Goal: Check status: Check status

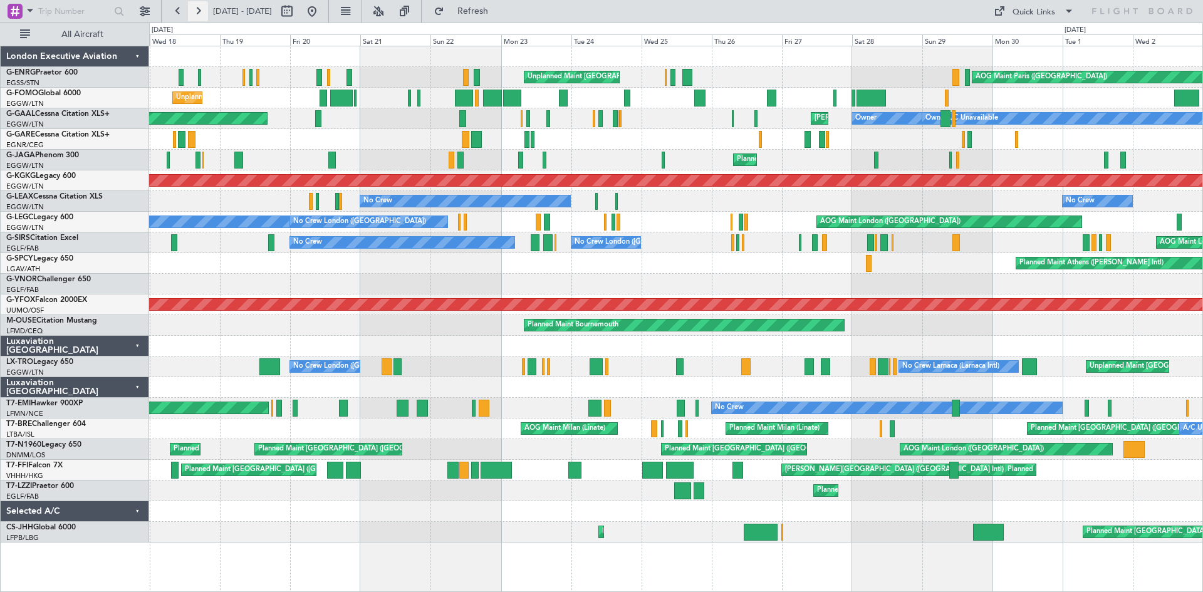
click at [195, 13] on button at bounding box center [198, 11] width 20 height 20
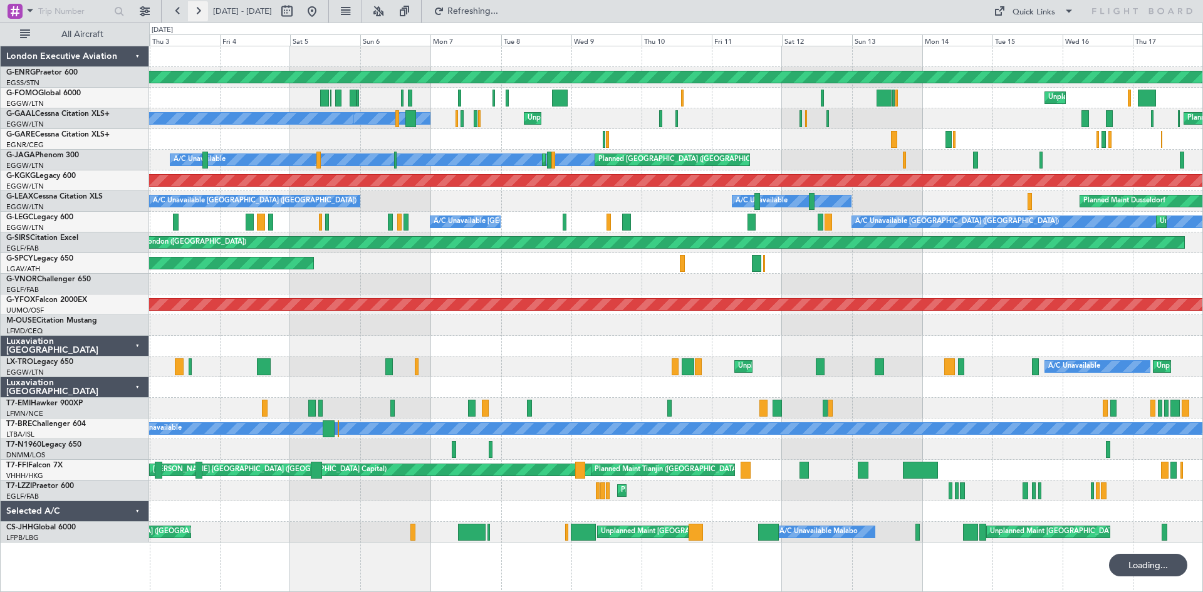
click at [195, 13] on button at bounding box center [198, 11] width 20 height 20
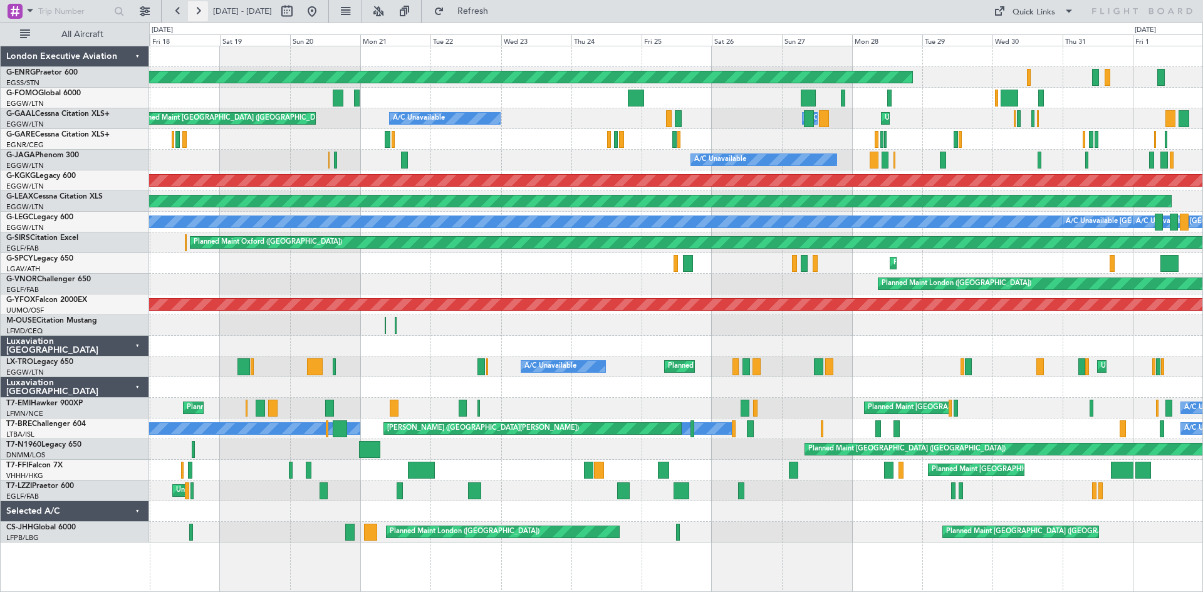
click at [199, 14] on button at bounding box center [198, 11] width 20 height 20
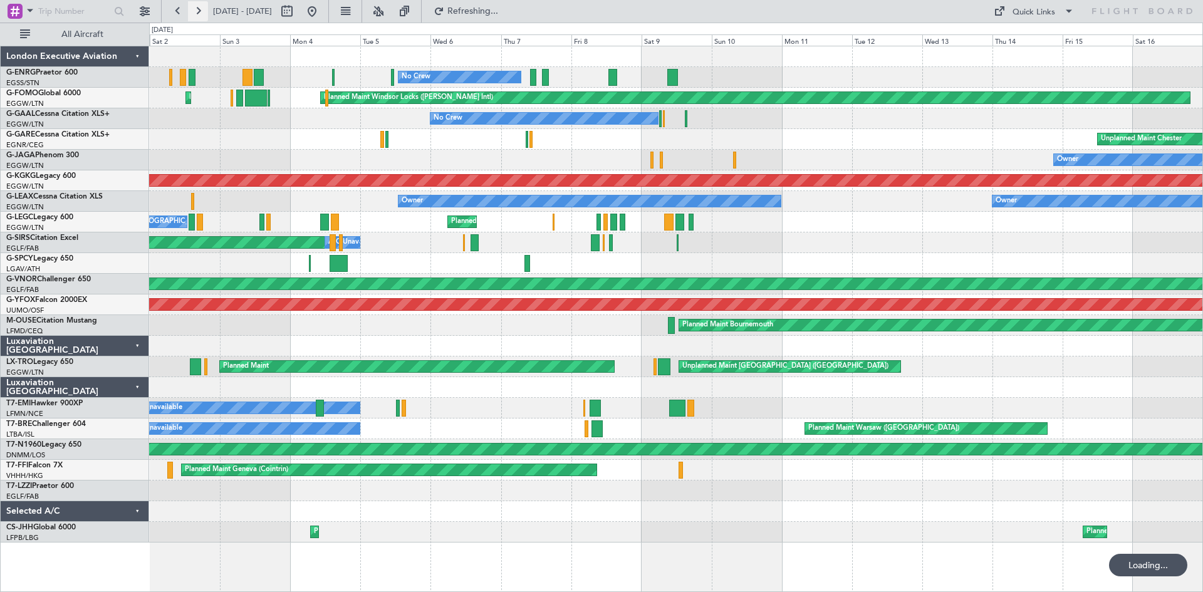
click at [199, 14] on button at bounding box center [198, 11] width 20 height 20
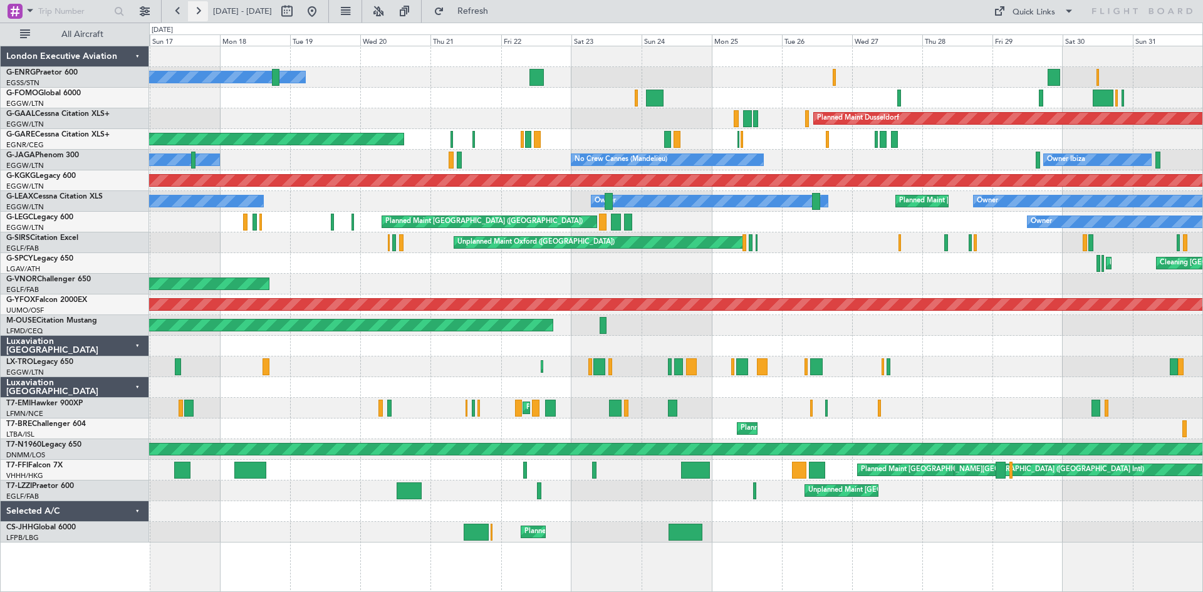
click at [195, 11] on button at bounding box center [198, 11] width 20 height 20
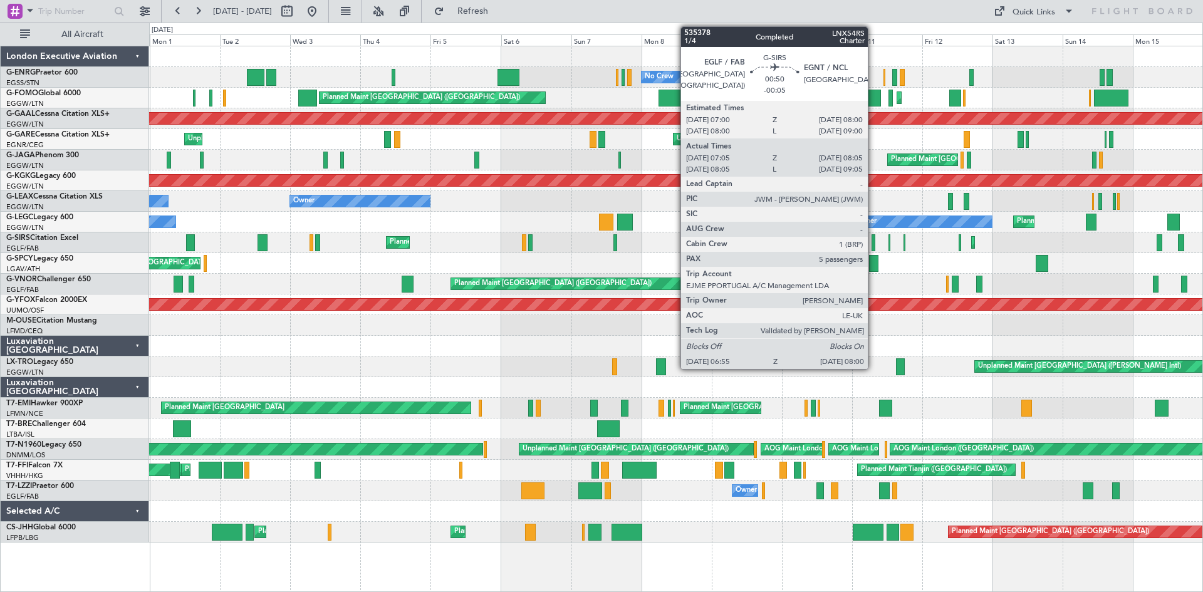
click at [873, 242] on div at bounding box center [873, 242] width 4 height 17
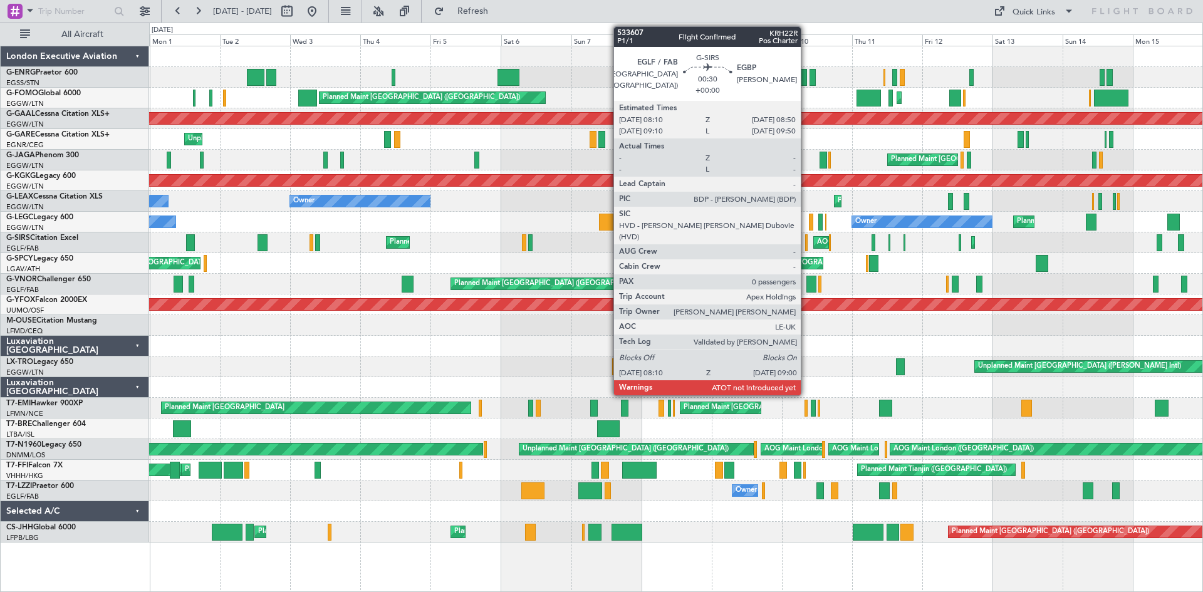
click at [806, 246] on div at bounding box center [806, 242] width 3 height 17
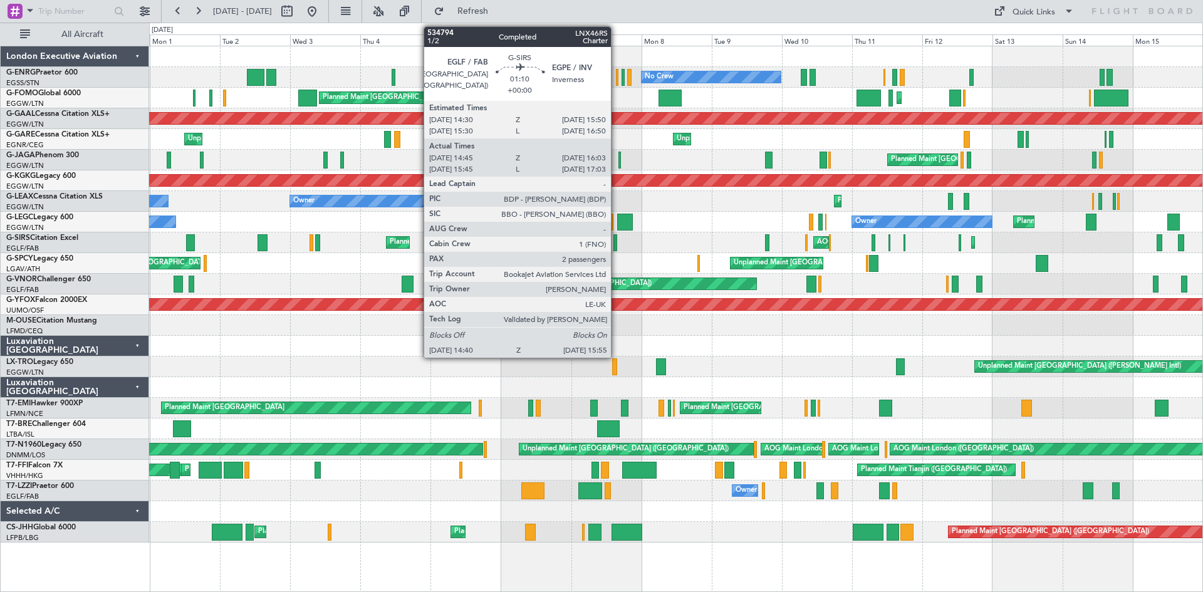
click at [616, 239] on div at bounding box center [615, 242] width 4 height 17
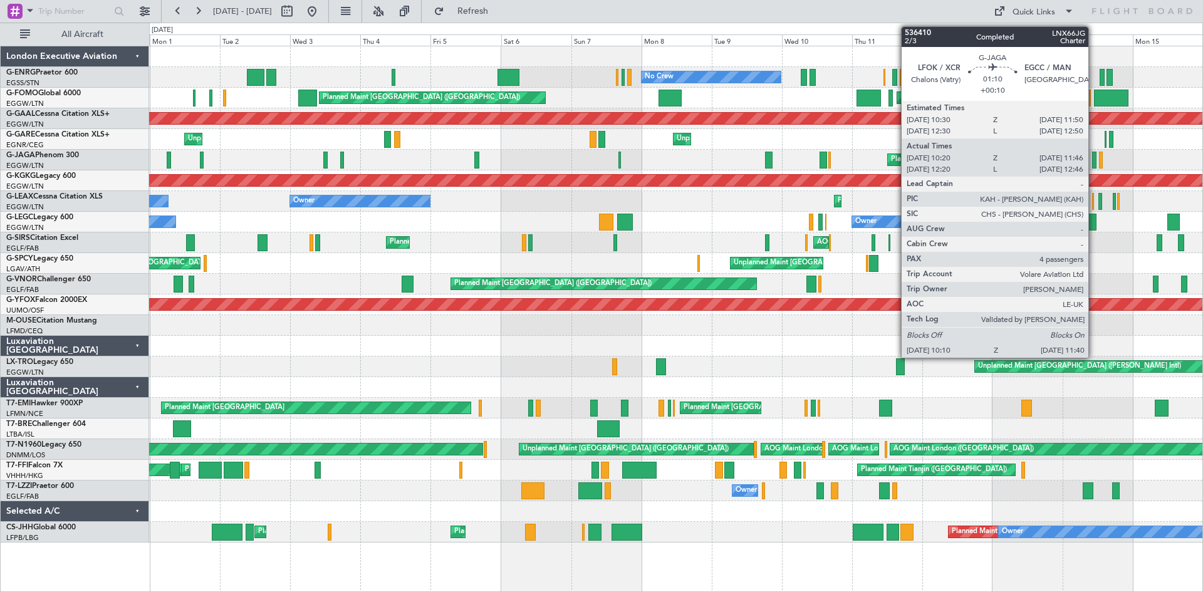
click at [1094, 160] on div at bounding box center [1094, 160] width 5 height 17
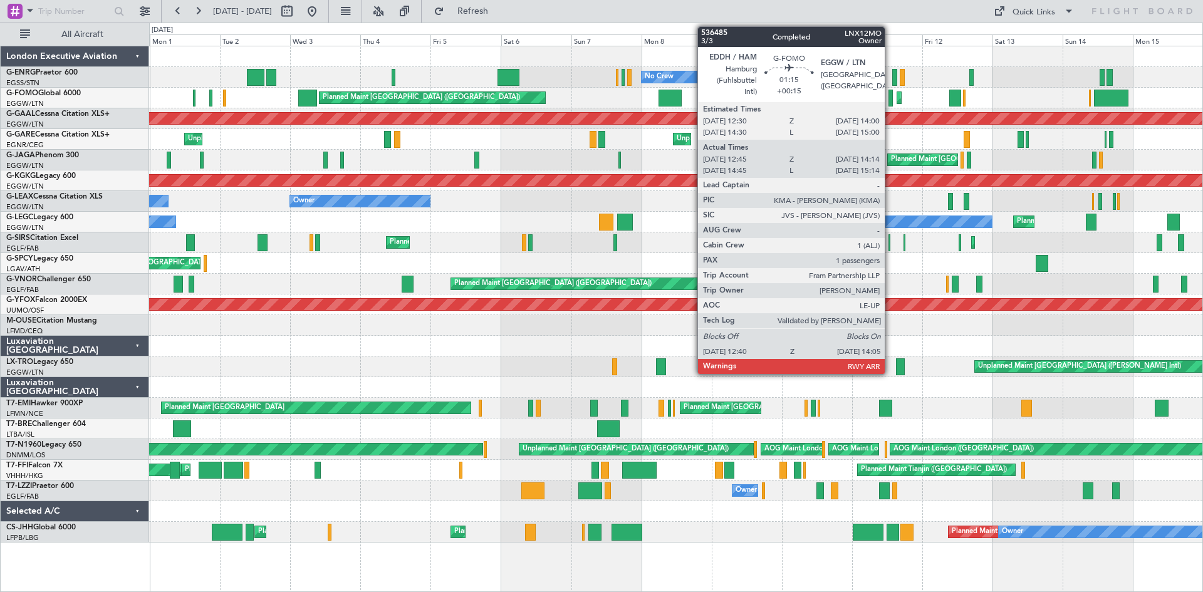
click at [890, 101] on div at bounding box center [890, 98] width 4 height 17
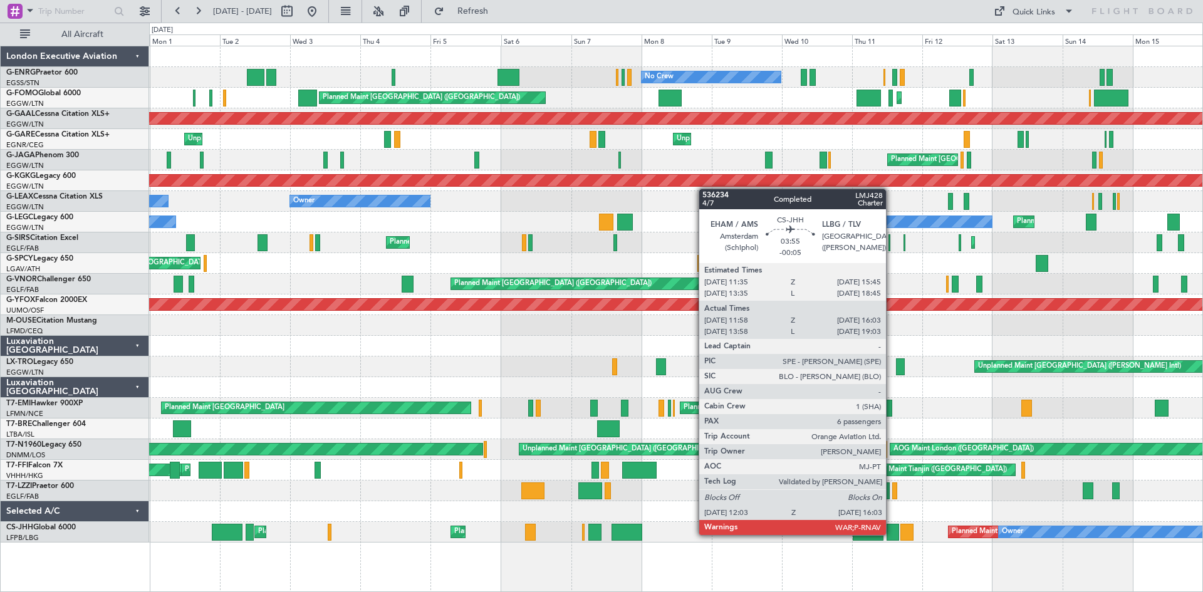
click at [891, 534] on div at bounding box center [892, 532] width 12 height 17
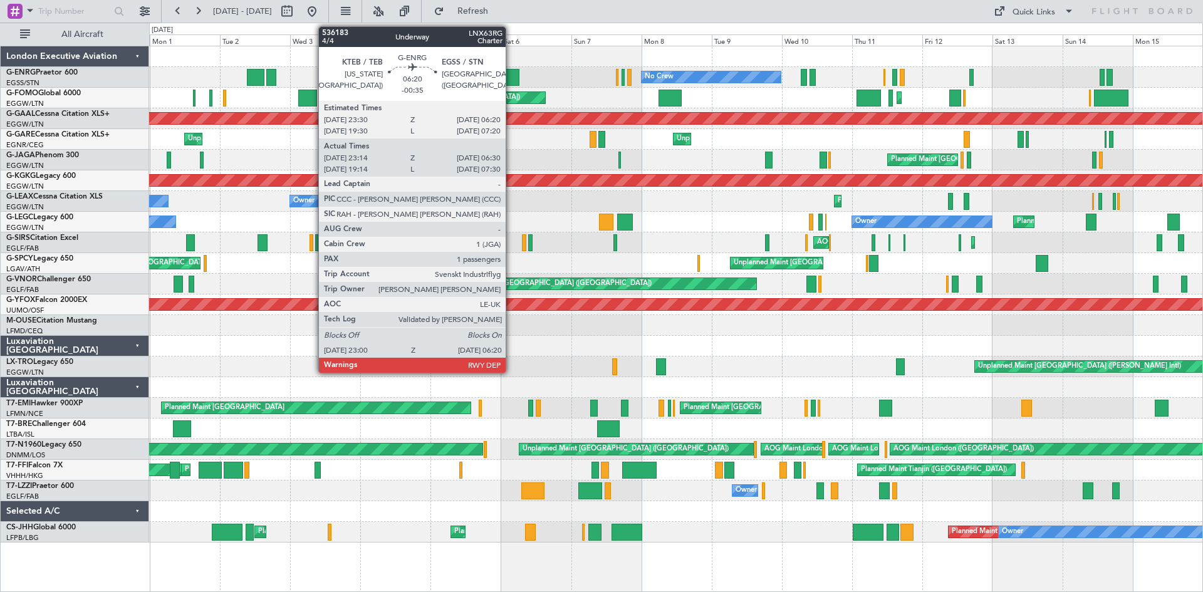
click at [511, 80] on div at bounding box center [508, 77] width 22 height 17
